Goal: Register for event/course

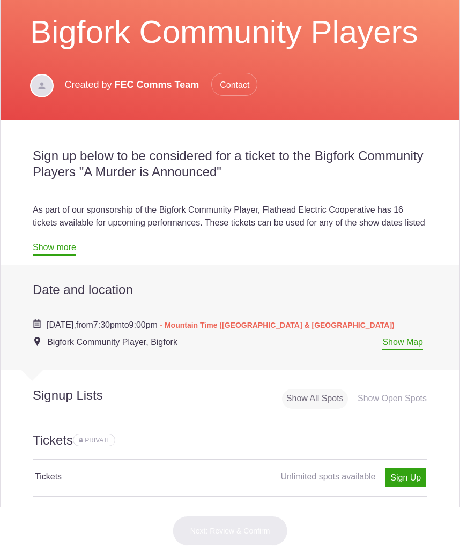
scroll to position [178, 0]
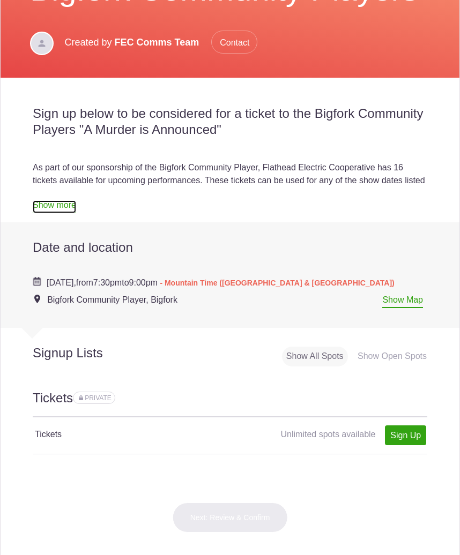
click at [46, 211] on link "Show more" at bounding box center [54, 206] width 43 height 13
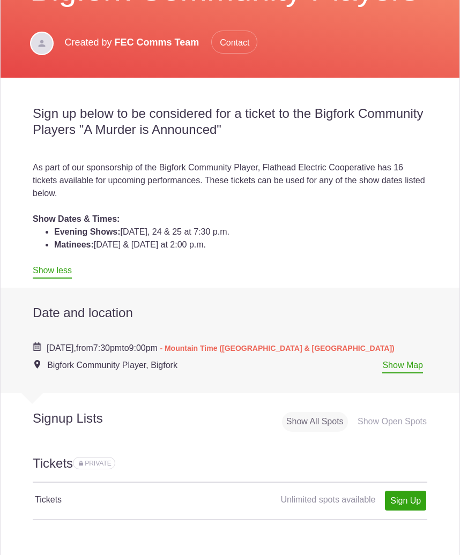
click at [380, 421] on div "Show Open Spots" at bounding box center [392, 422] width 78 height 20
click at [312, 423] on div "Show All Spots" at bounding box center [315, 422] width 66 height 20
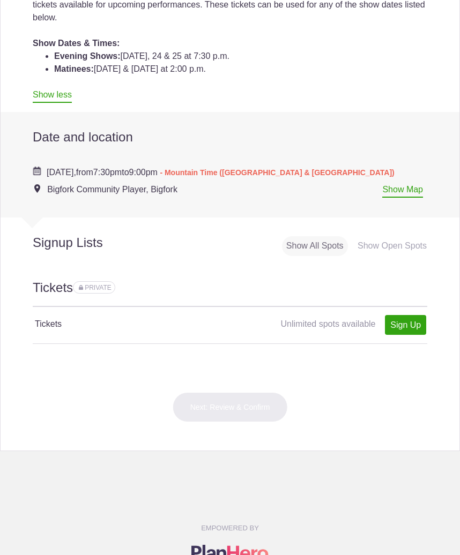
scroll to position [357, 0]
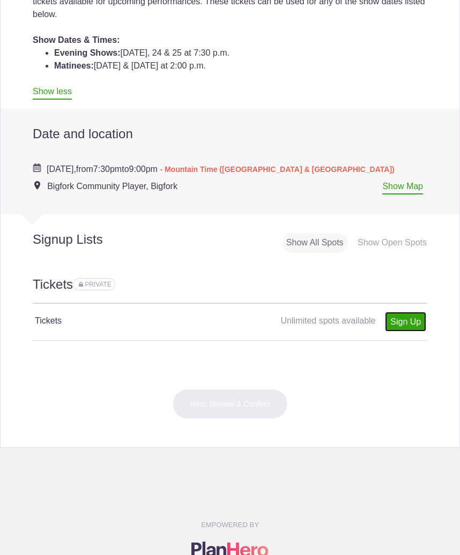
click at [403, 322] on link "Sign Up" at bounding box center [405, 322] width 41 height 20
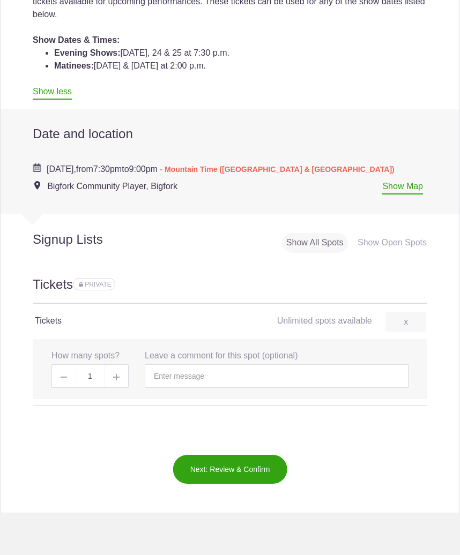
click at [118, 375] on span at bounding box center [116, 376] width 24 height 24
click at [66, 379] on span at bounding box center [63, 376] width 24 height 24
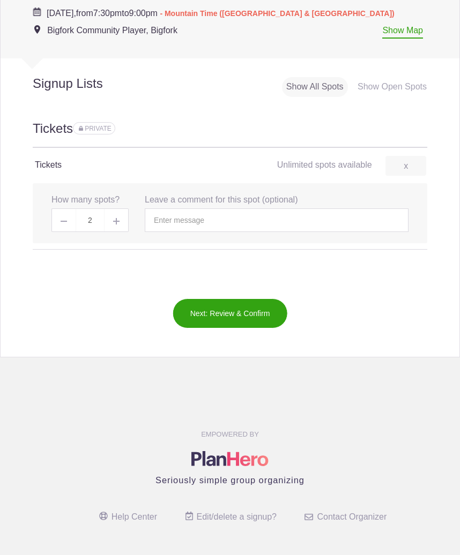
scroll to position [536, 0]
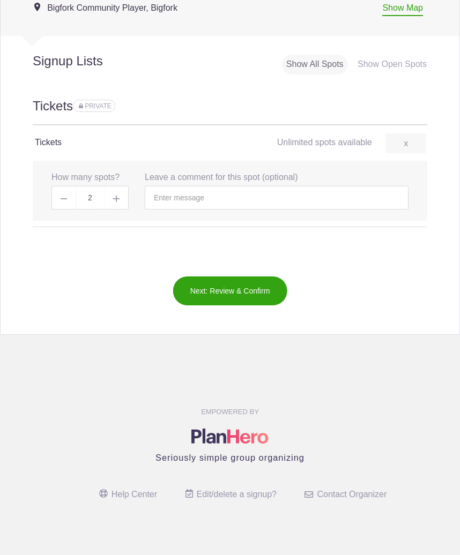
click at [246, 297] on button "Next: Review & Confirm" at bounding box center [230, 291] width 115 height 30
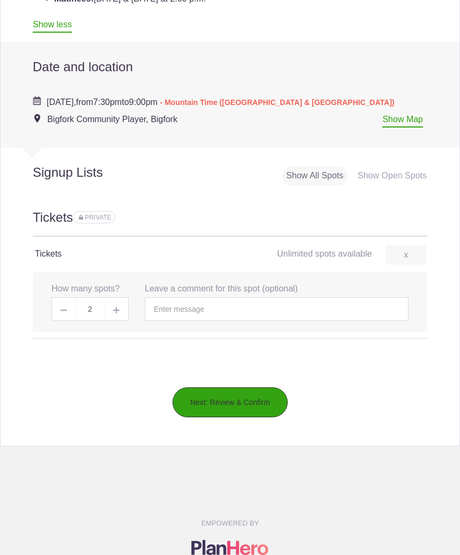
scroll to position [446, 0]
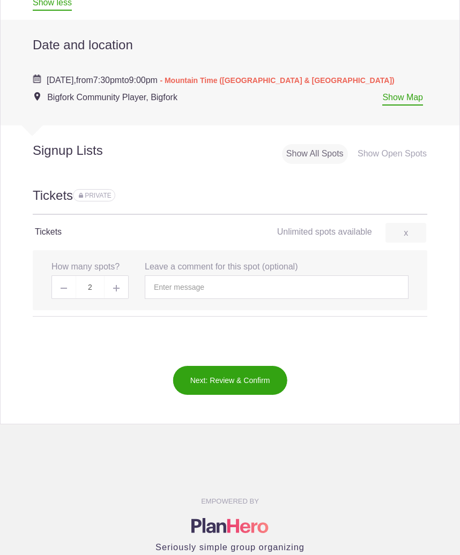
click at [115, 293] on span at bounding box center [116, 287] width 24 height 24
type input "4"
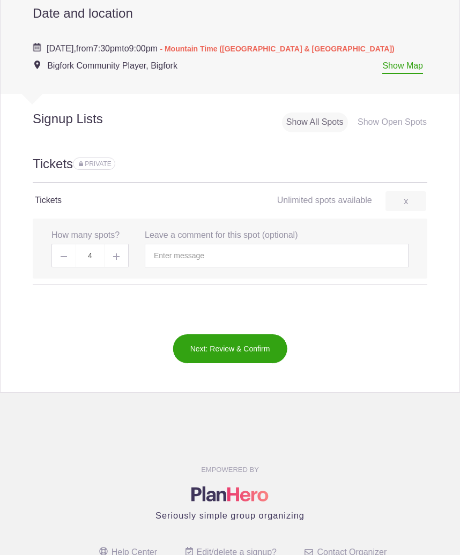
scroll to position [536, 0]
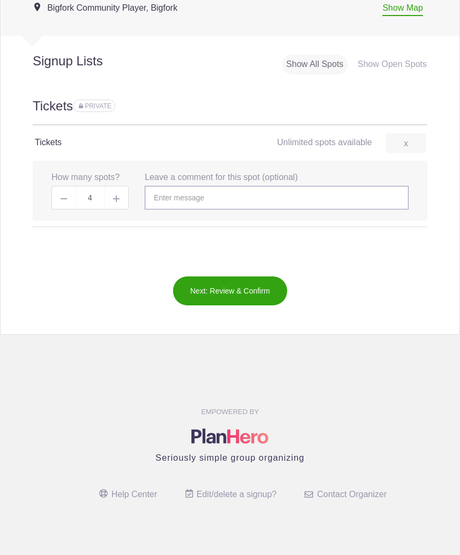
click at [215, 199] on input "text" at bounding box center [277, 198] width 264 height 24
click at [207, 196] on input "At least 2 tickets or 4 tickets if available :)" at bounding box center [277, 198] width 264 height 24
type input "At least 2 tickets. 4 tickets would be great if available :)"
click at [249, 297] on button "Next: Review & Confirm" at bounding box center [230, 291] width 115 height 30
click at [225, 286] on button "Next: Review & Confirm" at bounding box center [230, 291] width 115 height 30
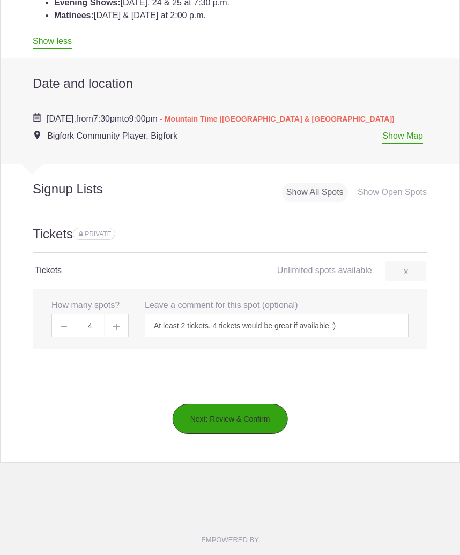
scroll to position [357, 0]
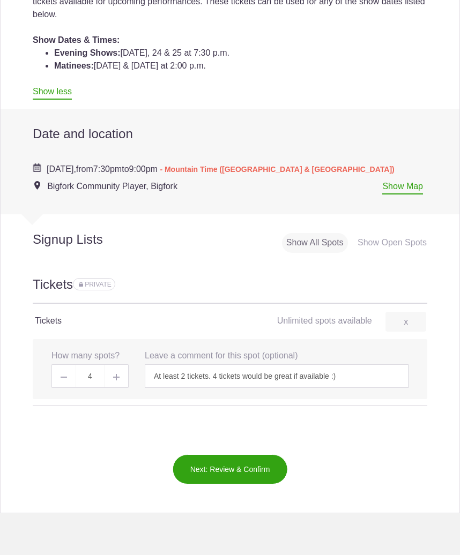
click at [64, 380] on span at bounding box center [63, 376] width 24 height 24
type input "2"
click at [362, 382] on input "At least 2 tickets. 4 tickets would be great if available :)" at bounding box center [277, 376] width 264 height 24
type input "A"
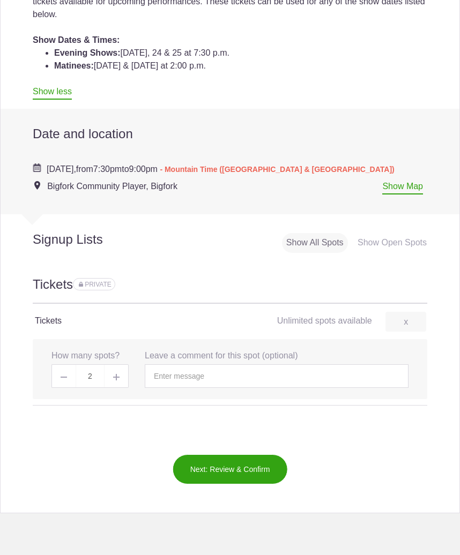
drag, startPoint x: 217, startPoint y: 455, endPoint x: 213, endPoint y: 469, distance: 14.1
click at [217, 458] on button "Next: Review & Confirm" at bounding box center [230, 469] width 115 height 30
click at [212, 472] on button "Next: Review & Confirm" at bounding box center [230, 469] width 115 height 30
